Goal: Task Accomplishment & Management: Complete application form

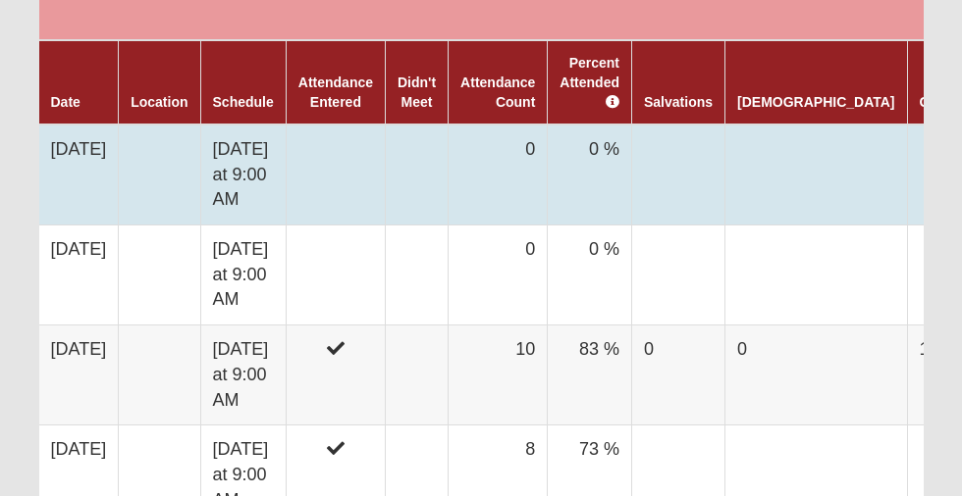
scroll to position [885, 0]
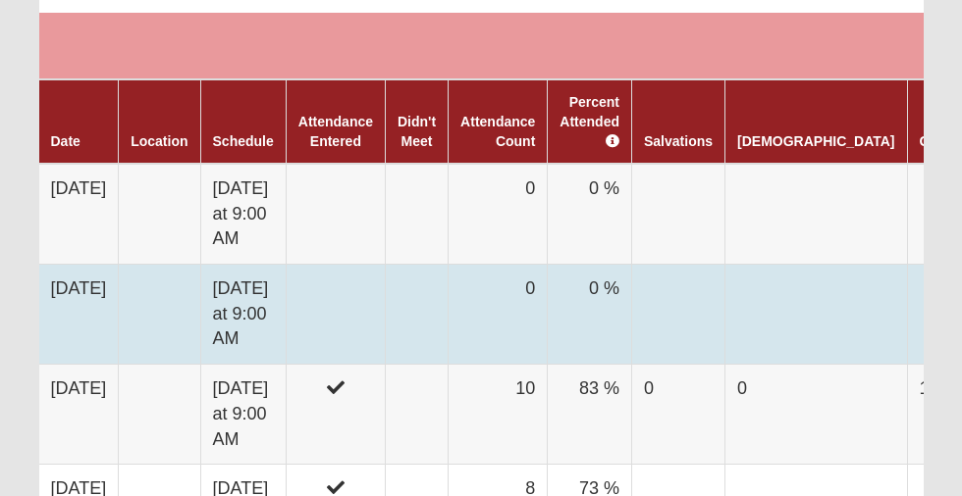
click at [90, 318] on td "[DATE]" at bounding box center [78, 315] width 79 height 100
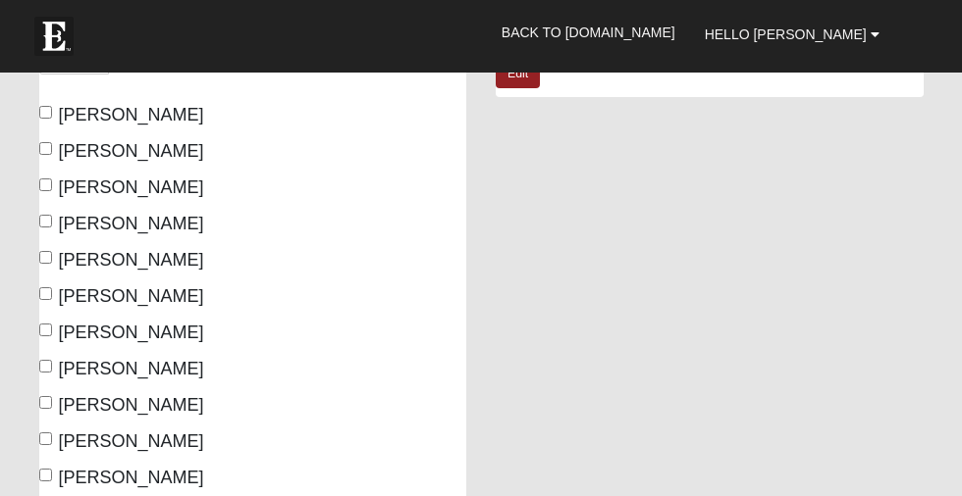
scroll to position [375, 0]
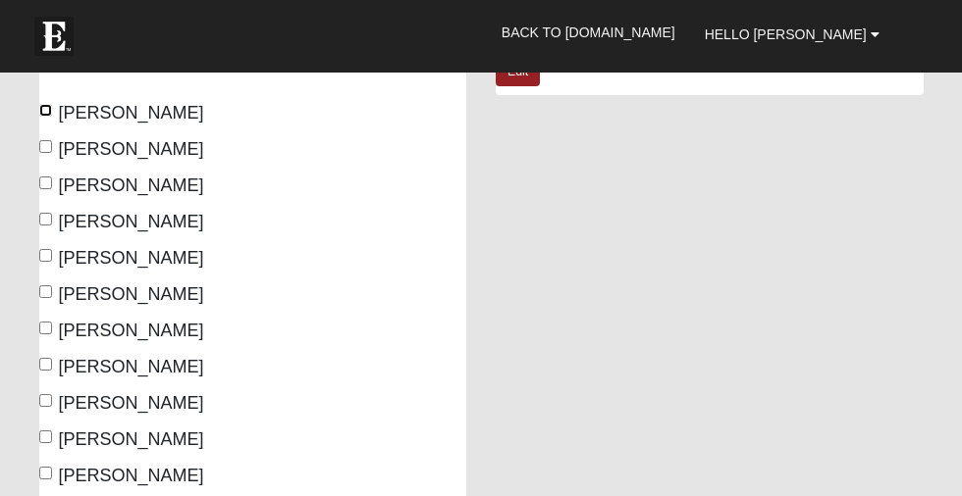
click at [43, 110] on input "Chamberlain, Carole" at bounding box center [45, 110] width 13 height 13
checkbox input "true"
click at [42, 140] on input "Davis, Gary" at bounding box center [45, 146] width 13 height 13
checkbox input "true"
click at [46, 218] on input "Heath, Jeff" at bounding box center [45, 219] width 13 height 13
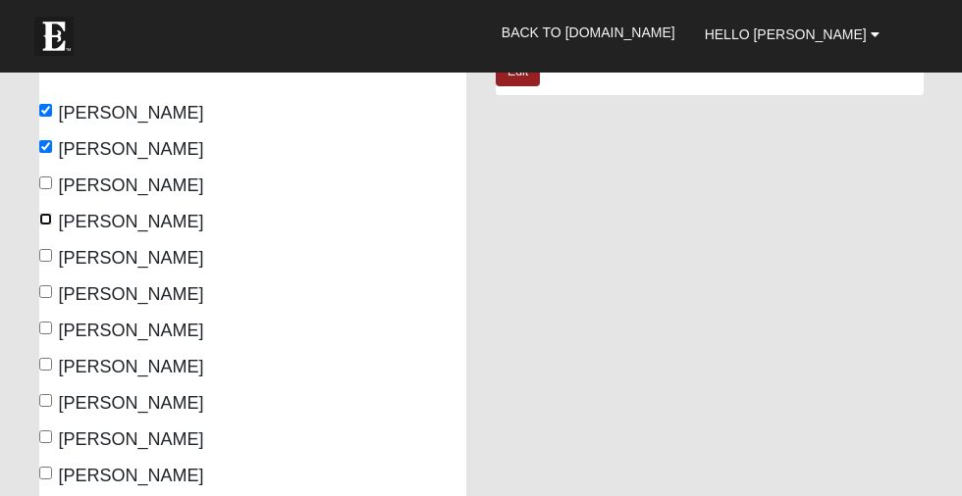
checkbox input "true"
click at [46, 254] on input "Heath, Stephanie" at bounding box center [45, 255] width 13 height 13
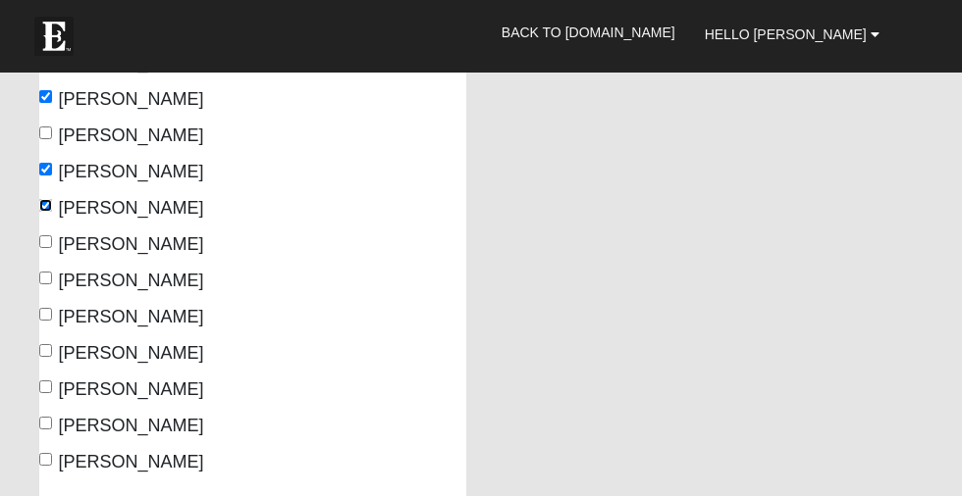
scroll to position [424, 0]
click at [45, 204] on input "[PERSON_NAME]" at bounding box center [45, 206] width 13 height 13
checkbox input "false"
click at [45, 165] on input "Heath, Jeff" at bounding box center [45, 170] width 13 height 13
checkbox input "false"
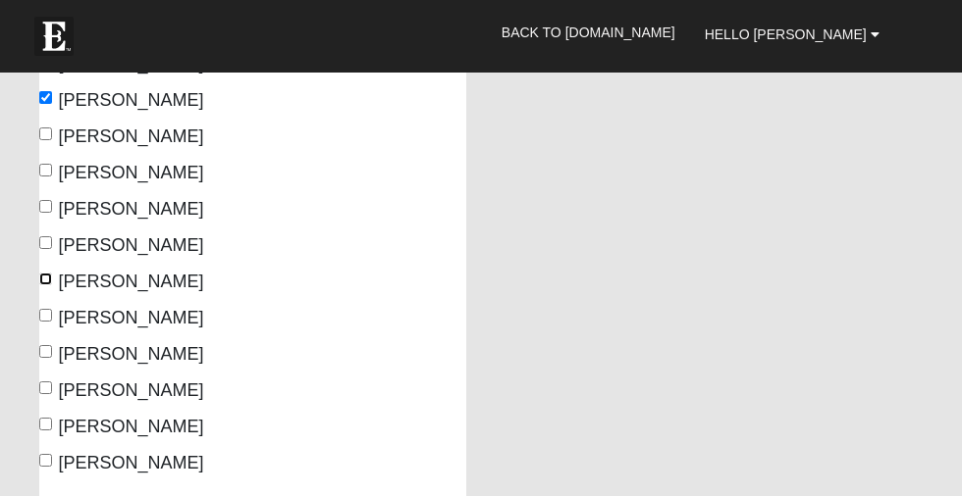
click at [47, 278] on input "McCauley, Susan" at bounding box center [45, 279] width 13 height 13
checkbox input "true"
click at [45, 316] on input "Ricks, Keely" at bounding box center [45, 315] width 13 height 13
checkbox input "true"
click at [45, 348] on input "Ricks, Sean" at bounding box center [45, 351] width 13 height 13
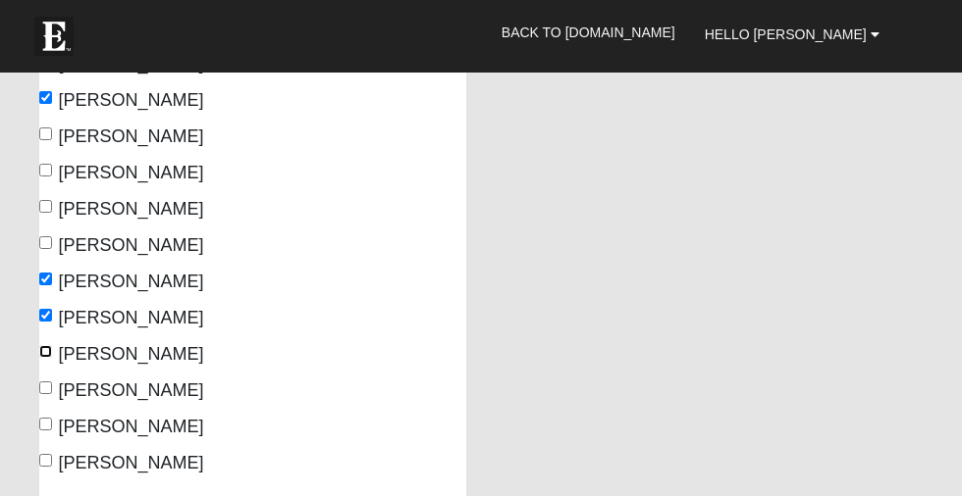
checkbox input "true"
click at [42, 419] on input "Szekely, Kevin" at bounding box center [45, 424] width 13 height 13
checkbox input "true"
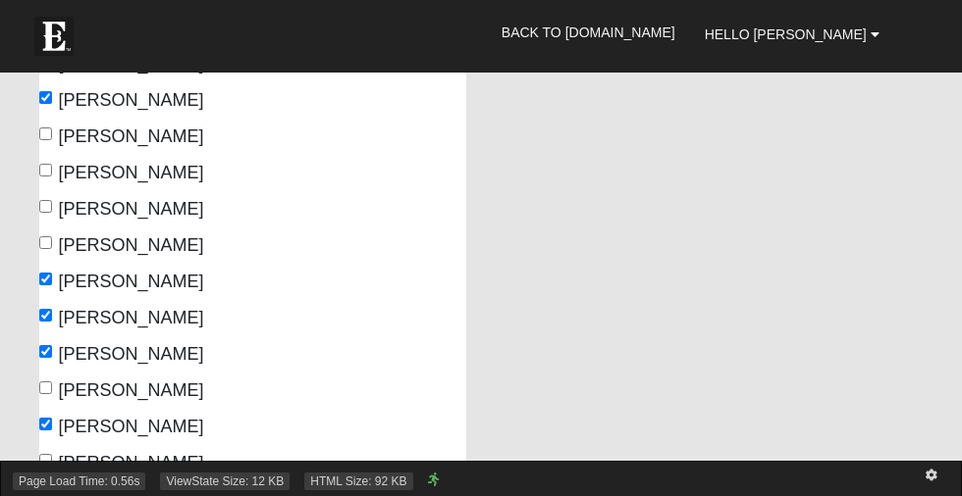
click at [43, 463] on div "Page Load Time: 0.56s ViewState Size: 12 KB HTML Size: 92 KB" at bounding box center [481, 478] width 962 height 35
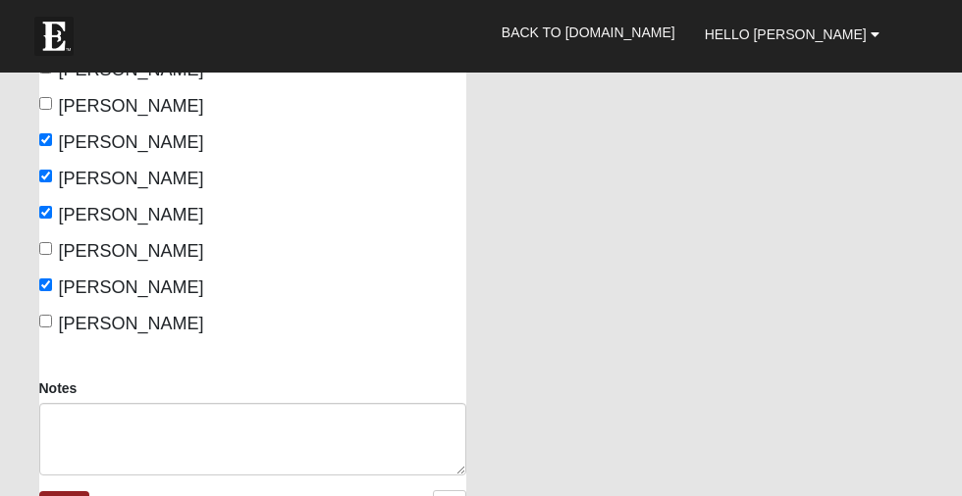
scroll to position [571, 0]
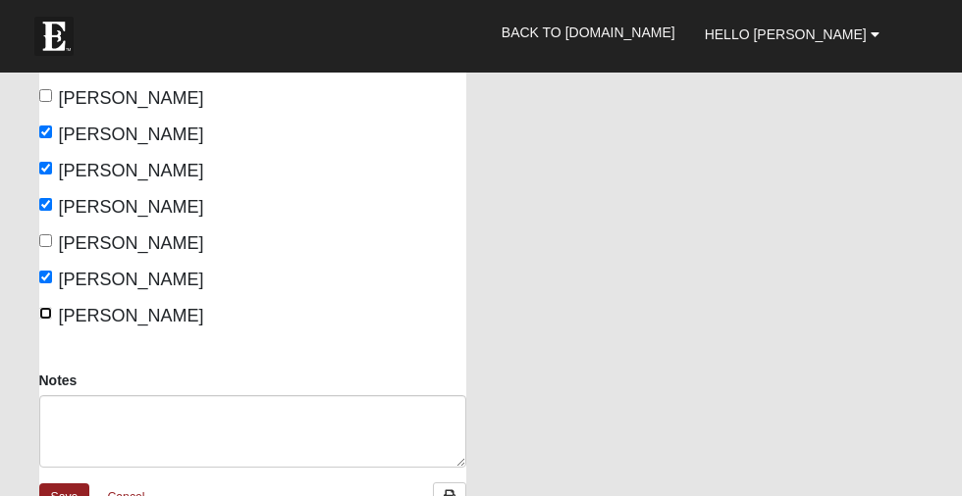
click at [50, 312] on input "Szekely, Marilyn" at bounding box center [45, 313] width 13 height 13
checkbox input "true"
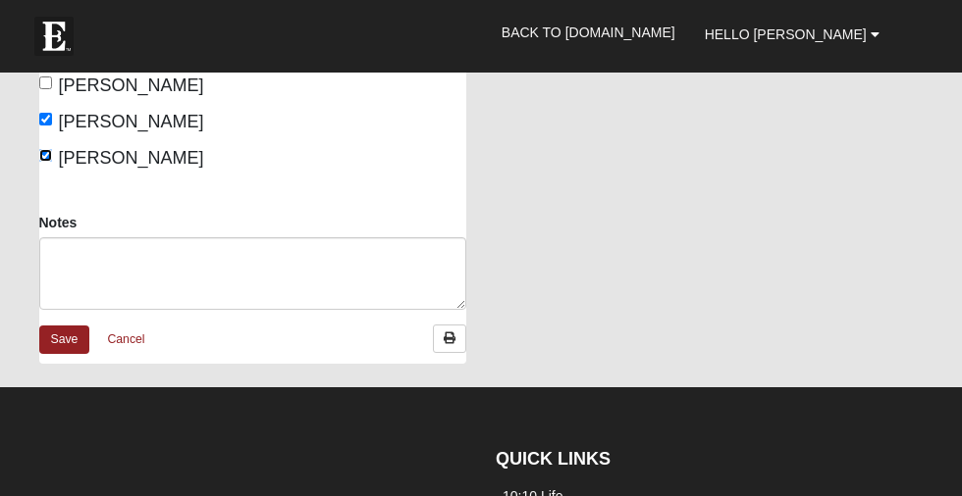
scroll to position [734, 0]
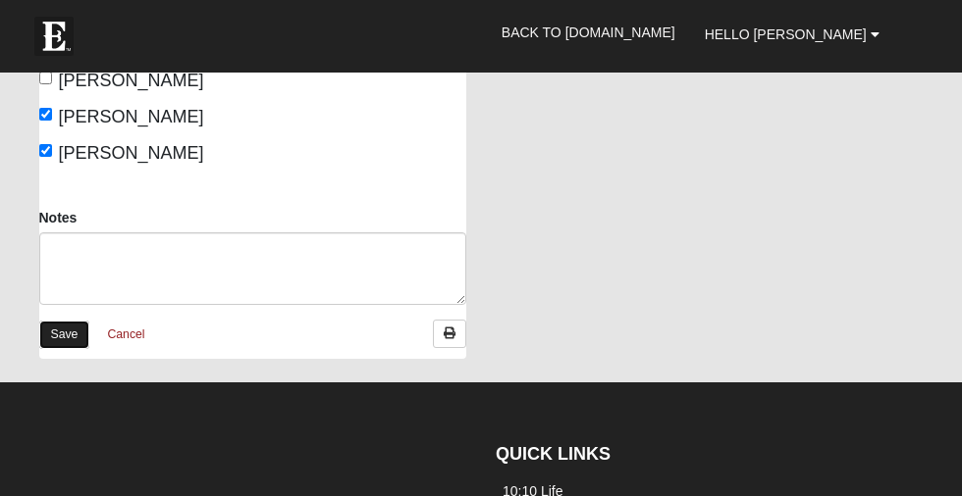
click at [61, 342] on link "Save" at bounding box center [64, 335] width 51 height 28
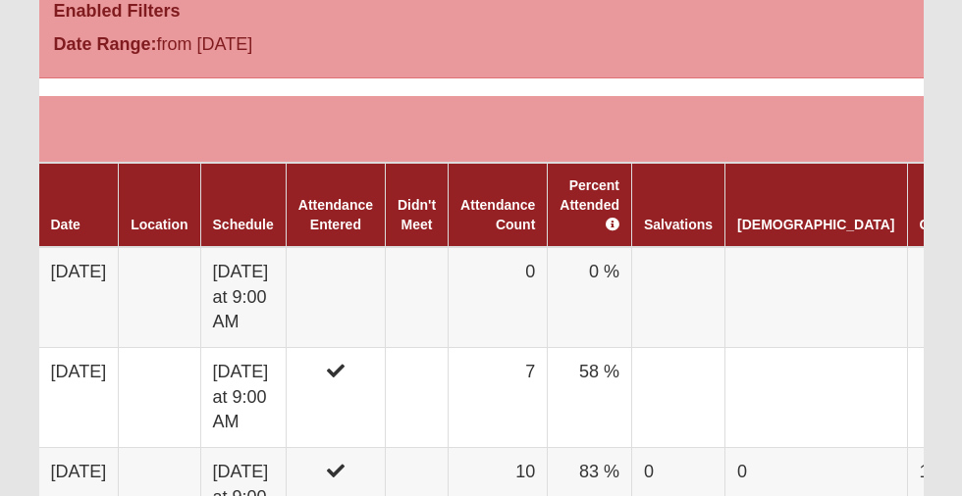
scroll to position [803, 0]
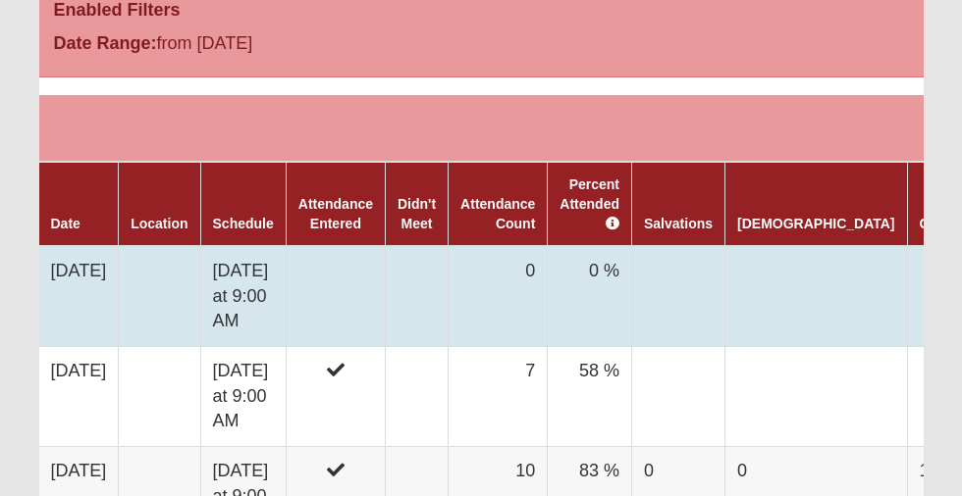
click at [107, 306] on td "[DATE]" at bounding box center [78, 296] width 79 height 101
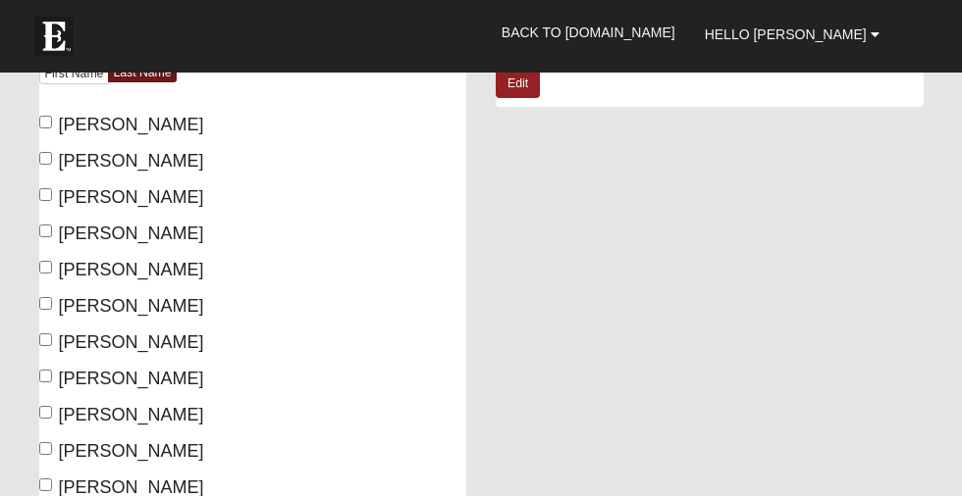
scroll to position [361, 0]
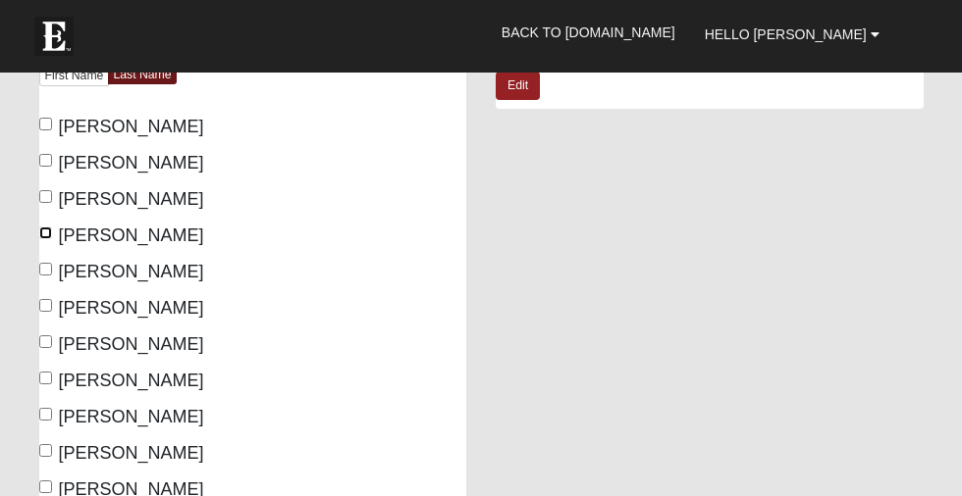
click at [43, 231] on input "Heath, Jeff" at bounding box center [45, 233] width 13 height 13
checkbox input "true"
click at [43, 267] on input "Heath, Stephanie" at bounding box center [45, 269] width 13 height 13
checkbox input "true"
click at [45, 304] on input "Johnson, Terri" at bounding box center [45, 305] width 13 height 13
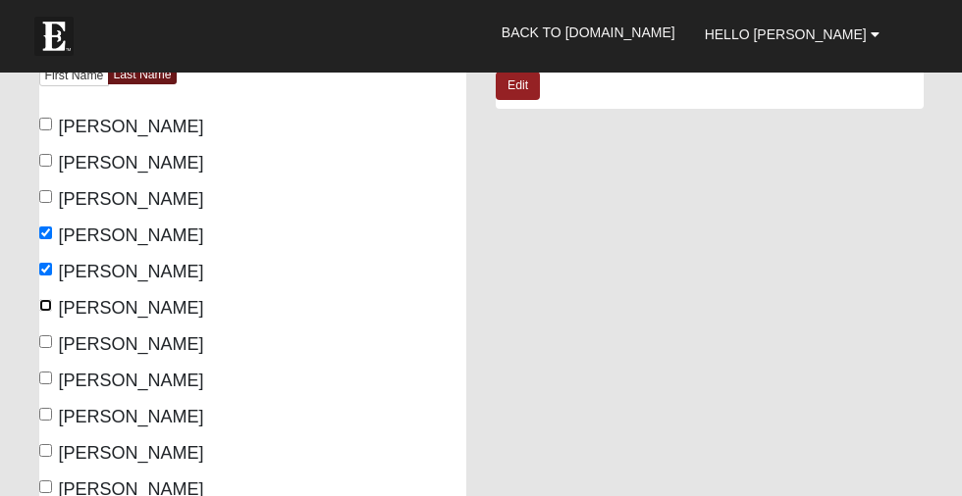
checkbox input "true"
click at [46, 337] on input "McCauley, Susan" at bounding box center [45, 342] width 13 height 13
checkbox input "true"
click at [46, 374] on input "Ricks, Keely" at bounding box center [45, 378] width 13 height 13
checkbox input "true"
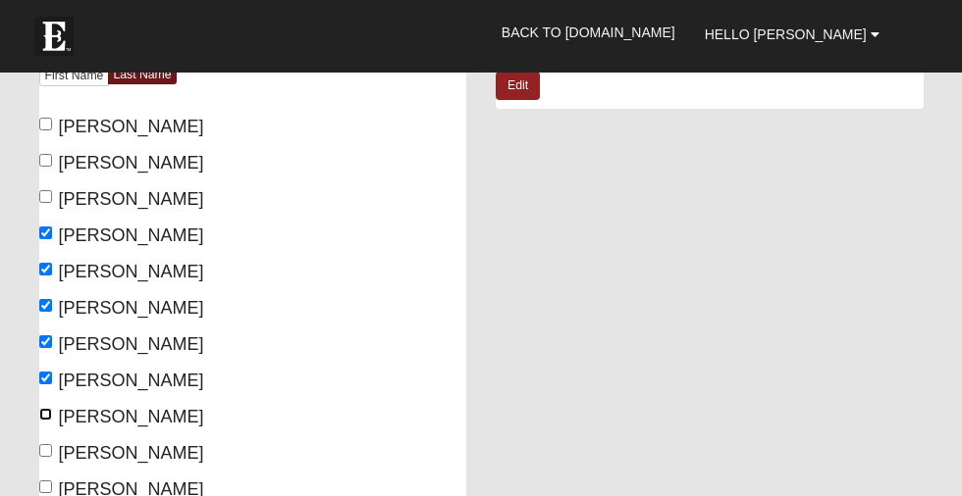
click at [47, 416] on input "Ricks, Sean" at bounding box center [45, 414] width 13 height 13
checkbox input "true"
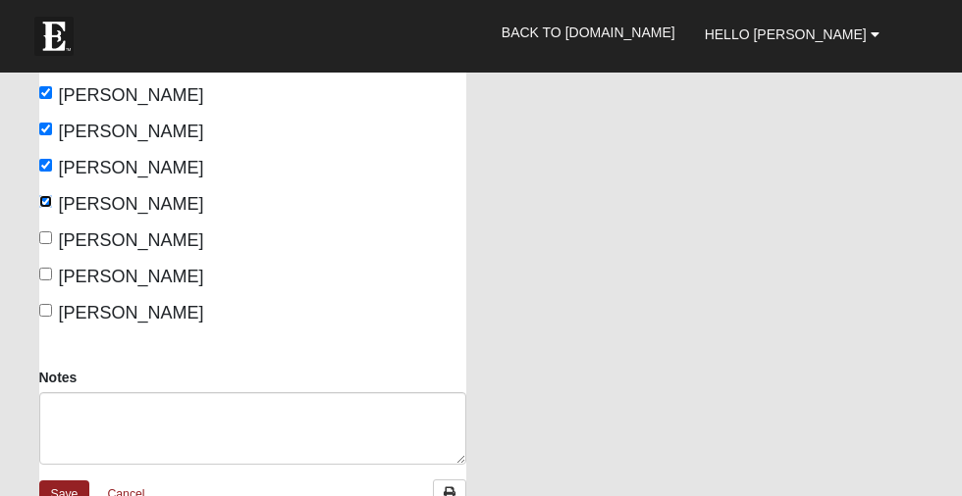
scroll to position [575, 0]
click at [47, 234] on input "Schroeder, Jeanne" at bounding box center [45, 237] width 13 height 13
checkbox input "true"
click at [45, 272] on input "Szekely, Kevin" at bounding box center [45, 273] width 13 height 13
checkbox input "true"
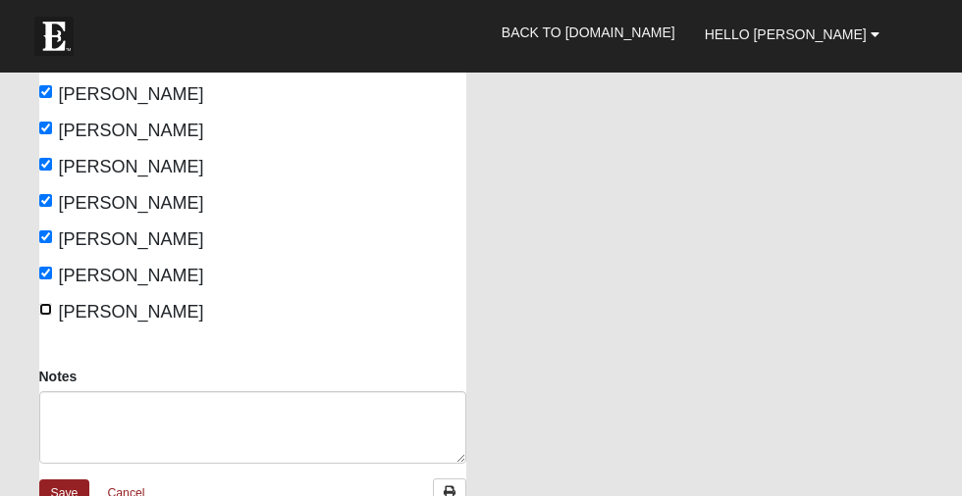
click at [46, 305] on input "Szekely, Marilyn" at bounding box center [45, 309] width 13 height 13
checkbox input "true"
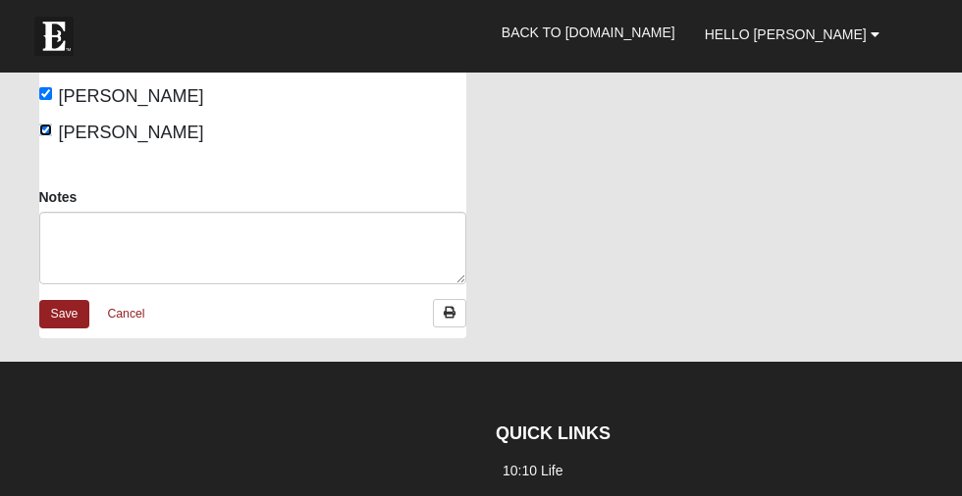
scroll to position [758, 0]
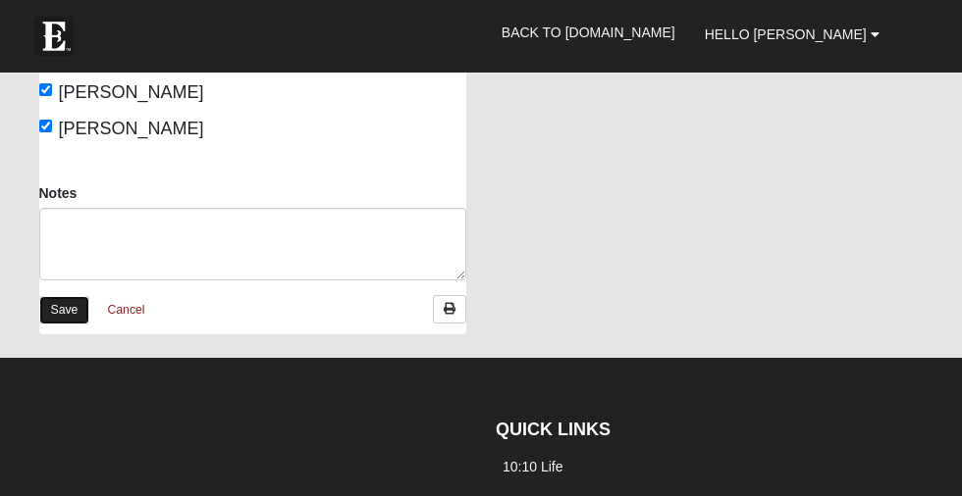
click at [69, 310] on link "Save" at bounding box center [64, 310] width 51 height 28
